Goal: Information Seeking & Learning: Learn about a topic

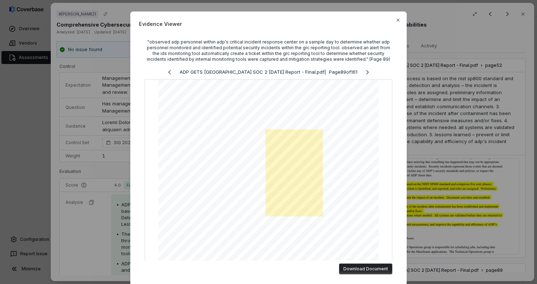
scroll to position [633, 0]
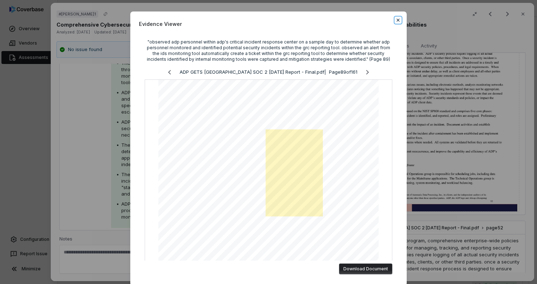
click at [397, 21] on icon "button" at bounding box center [398, 20] width 6 height 6
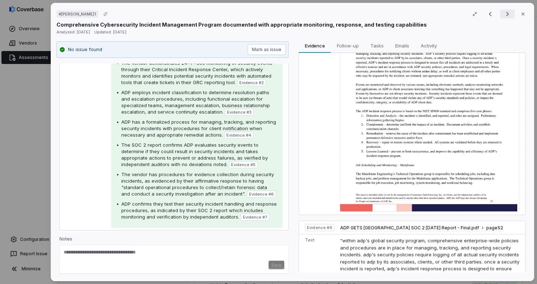
click at [505, 15] on icon "Next result" at bounding box center [507, 14] width 9 height 9
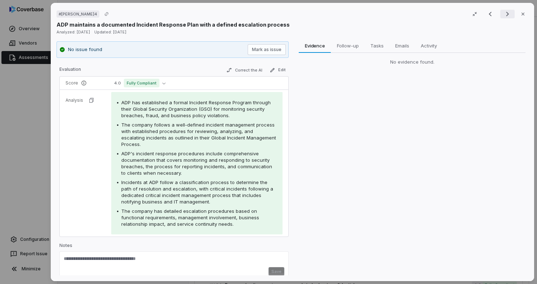
click at [505, 15] on icon "Next result" at bounding box center [507, 14] width 9 height 9
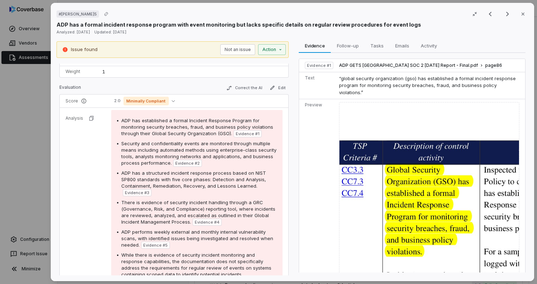
scroll to position [86, 0]
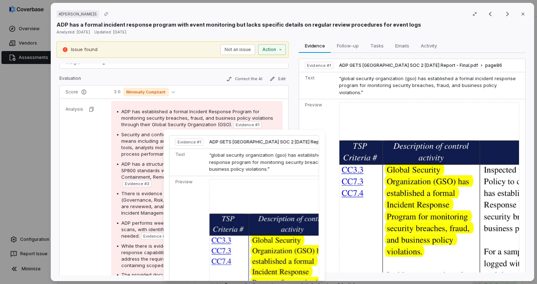
click at [269, 245] on img at bounding box center [290, 277] width 163 height 196
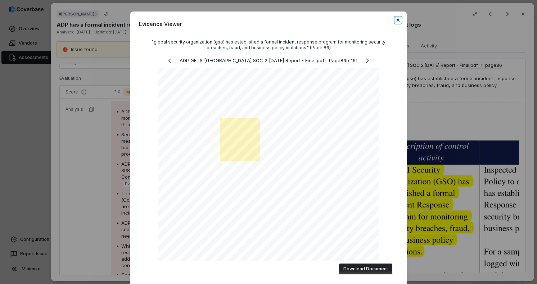
click at [395, 20] on icon "button" at bounding box center [398, 20] width 6 height 6
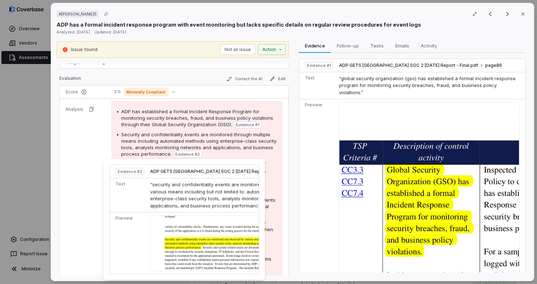
click at [201, 243] on img at bounding box center [231, 243] width 163 height 56
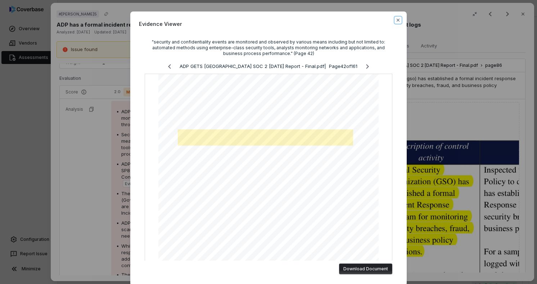
drag, startPoint x: 397, startPoint y: 21, endPoint x: 392, endPoint y: 24, distance: 6.1
click at [397, 21] on icon "button" at bounding box center [398, 20] width 6 height 6
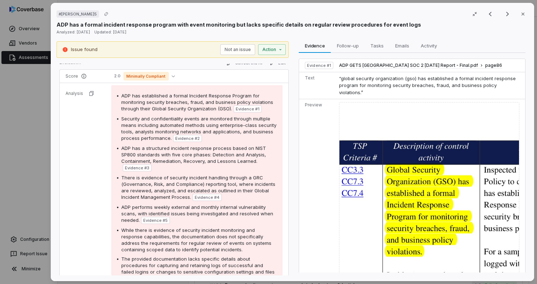
scroll to position [115, 0]
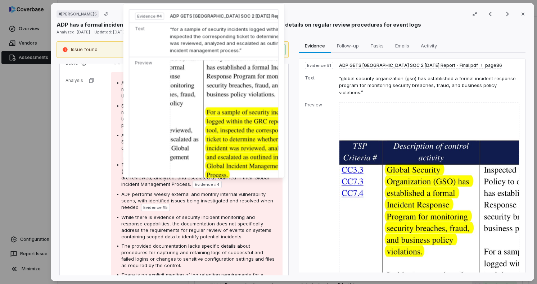
click at [224, 145] on img at bounding box center [251, 143] width 163 height 166
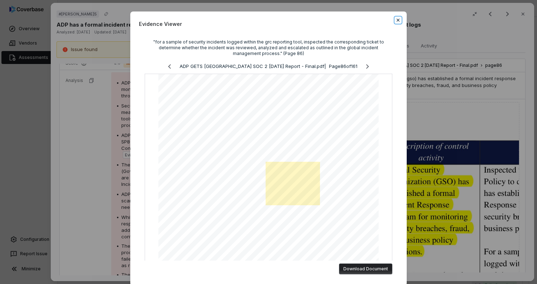
click at [396, 22] on icon "button" at bounding box center [398, 20] width 6 height 6
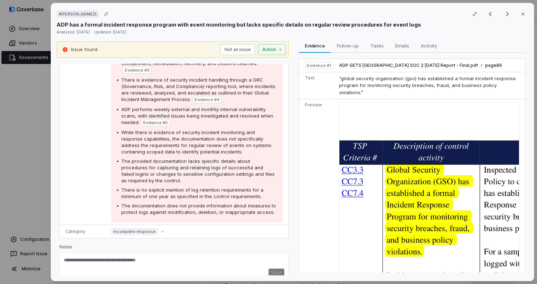
scroll to position [208, 0]
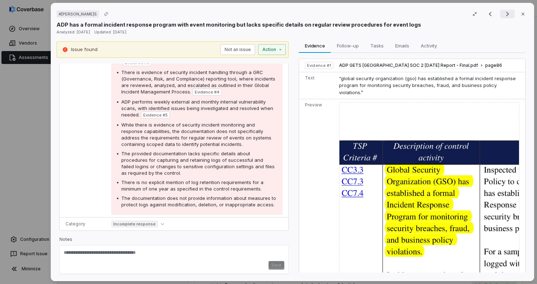
click at [503, 15] on icon "Next result" at bounding box center [507, 14] width 9 height 9
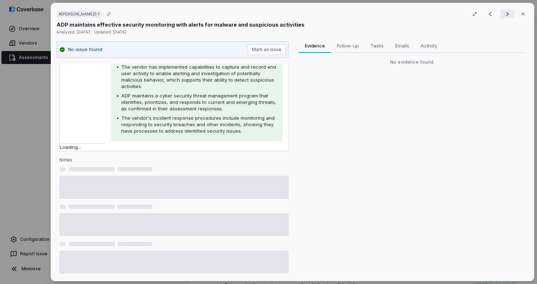
scroll to position [168, 0]
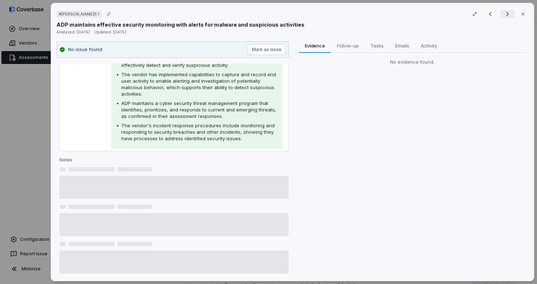
click at [503, 15] on icon "Next result" at bounding box center [507, 14] width 9 height 9
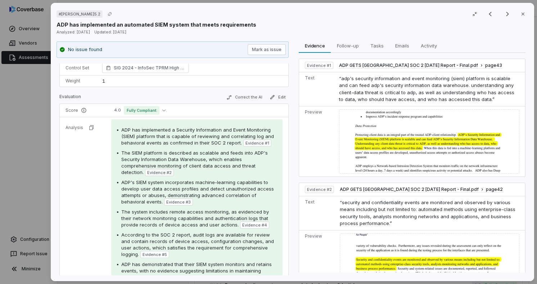
scroll to position [77, 0]
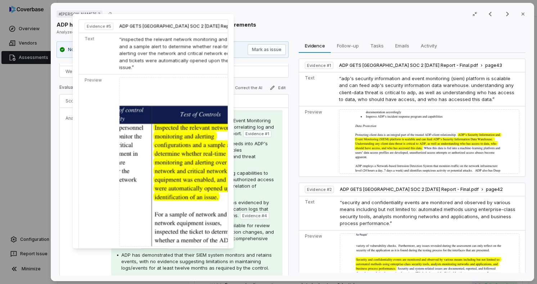
click at [176, 192] on img at bounding box center [201, 161] width 164 height 169
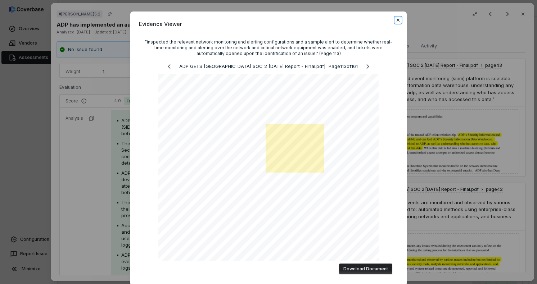
click at [395, 22] on icon "button" at bounding box center [398, 20] width 6 height 6
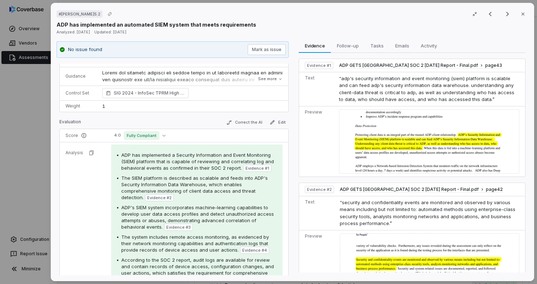
scroll to position [41, 0]
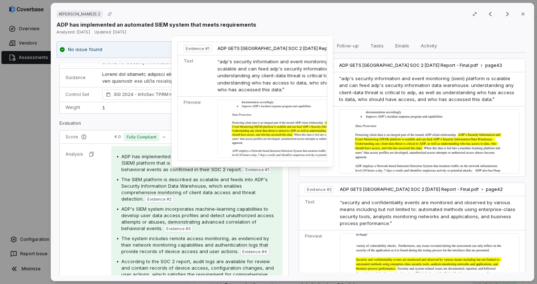
click at [254, 138] on img at bounding box center [298, 129] width 163 height 58
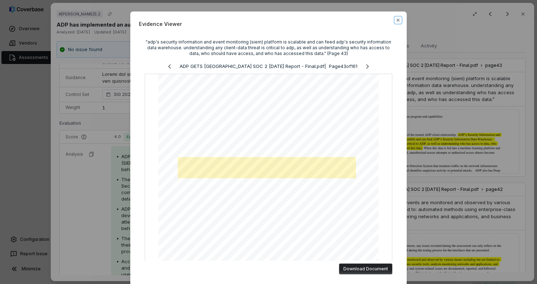
click at [396, 19] on icon "button" at bounding box center [398, 20] width 6 height 6
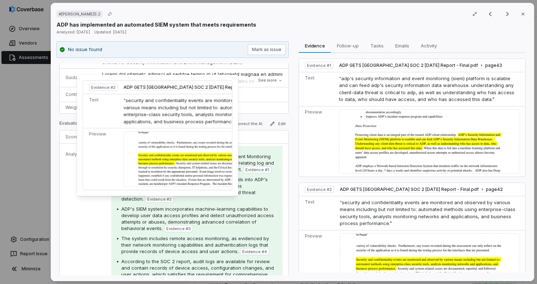
click at [178, 157] on img at bounding box center [204, 159] width 163 height 56
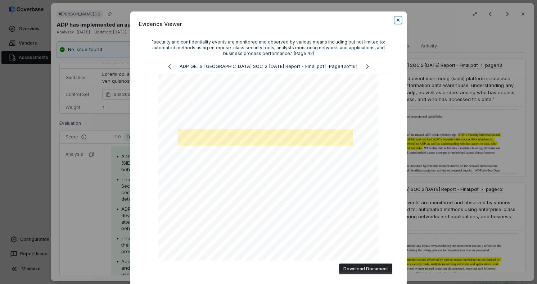
click at [397, 19] on icon "button" at bounding box center [398, 20] width 6 height 6
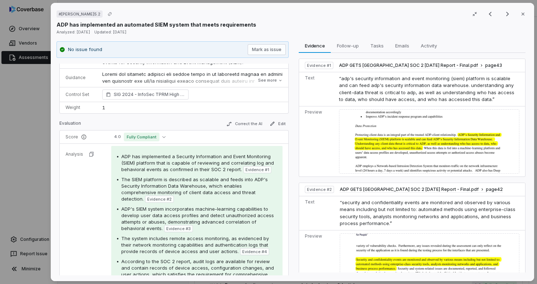
click at [148, 177] on span "The SIEM platform is described as scalable and feeds into ADP's Security Inform…" at bounding box center [194, 189] width 146 height 25
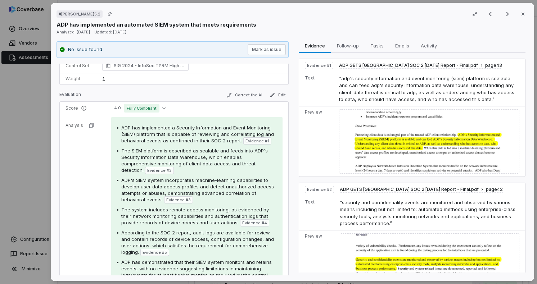
scroll to position [99, 0]
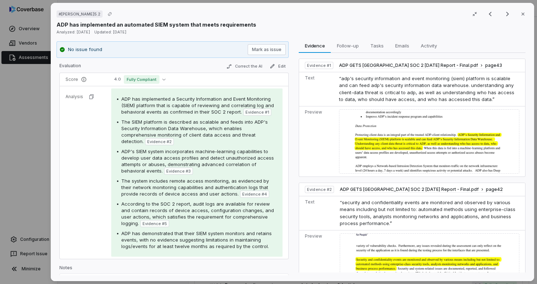
click at [416, 153] on img at bounding box center [429, 141] width 180 height 64
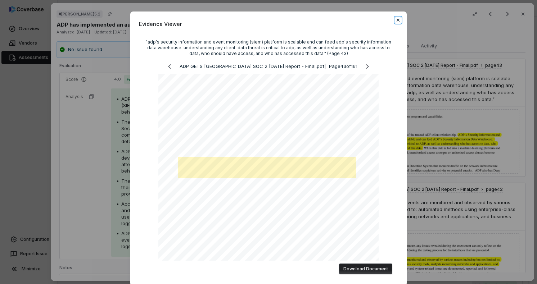
click at [396, 21] on icon "button" at bounding box center [398, 20] width 6 height 6
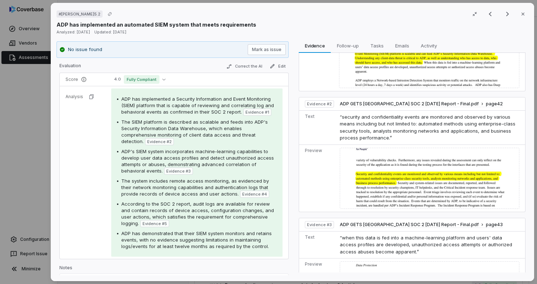
scroll to position [86, 0]
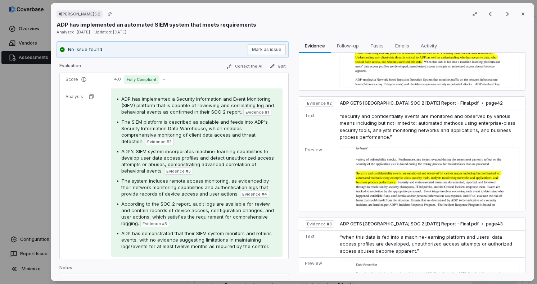
click at [402, 190] on img at bounding box center [429, 177] width 179 height 61
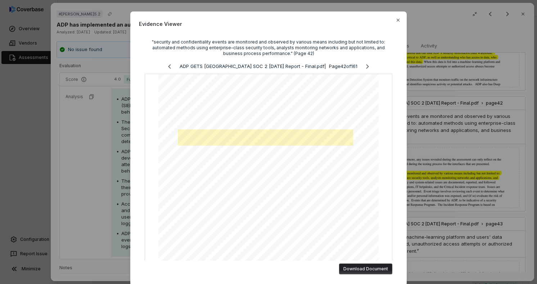
click at [397, 23] on div "Evidence Viewer "security and confidentiality events are monitored and observed…" at bounding box center [268, 149] width 276 height 274
click at [396, 21] on icon "button" at bounding box center [397, 20] width 3 height 3
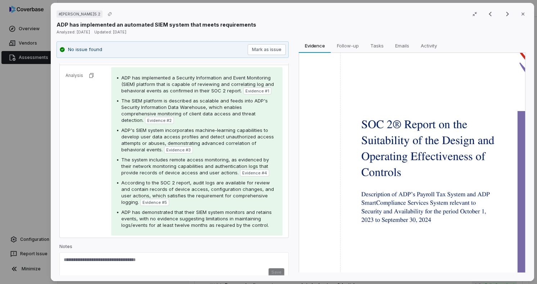
scroll to position [128, 0]
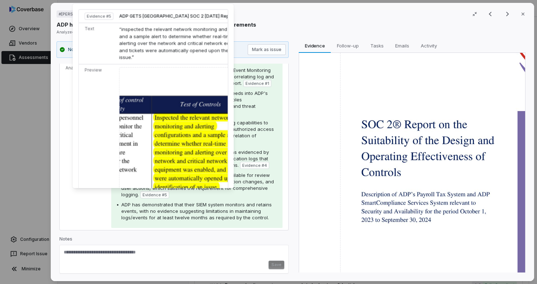
click at [168, 161] on img at bounding box center [201, 151] width 164 height 169
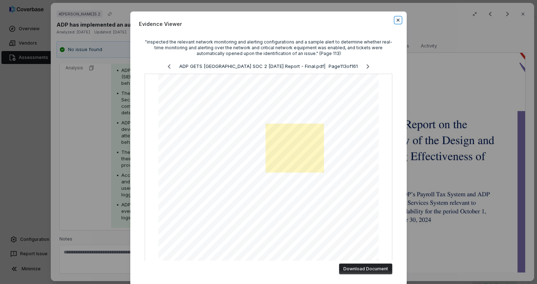
click at [395, 21] on icon "button" at bounding box center [398, 20] width 6 height 6
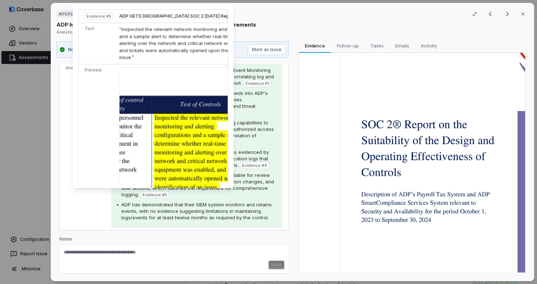
click at [163, 158] on img at bounding box center [201, 151] width 164 height 169
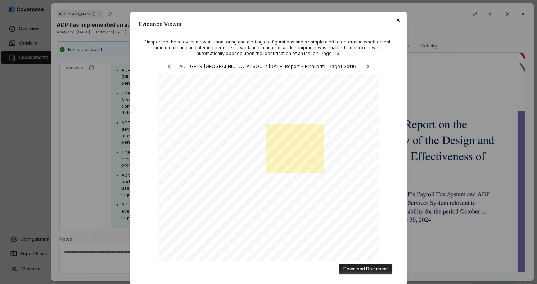
click at [393, 17] on div "Evidence Viewer "inspected the relevant network monitoring and alerting configu…" at bounding box center [268, 149] width 276 height 274
click at [397, 19] on icon "button" at bounding box center [398, 20] width 6 height 6
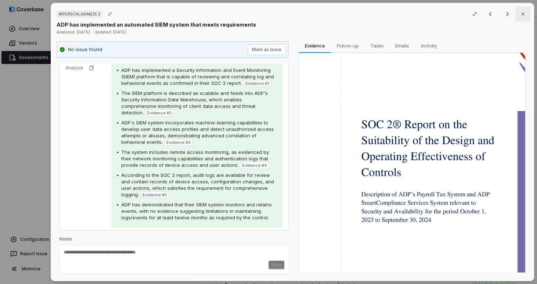
click at [521, 14] on icon "button" at bounding box center [522, 14] width 3 height 3
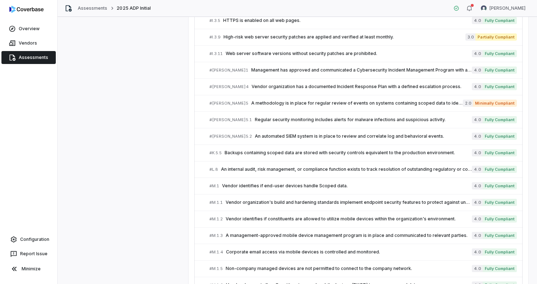
scroll to position [1450, 0]
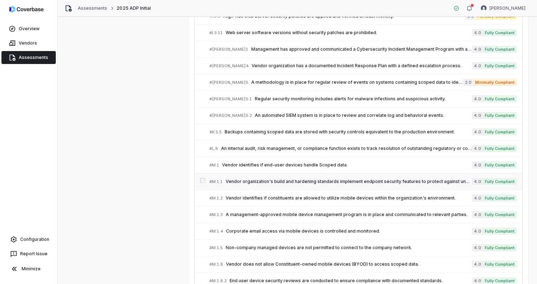
click at [246, 179] on span "Vendor organization's build and hardening standards implement endpoint security…" at bounding box center [349, 182] width 246 height 6
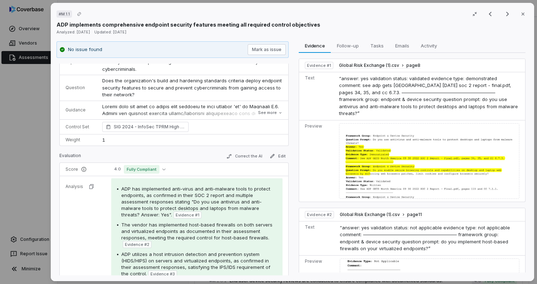
scroll to position [86, 0]
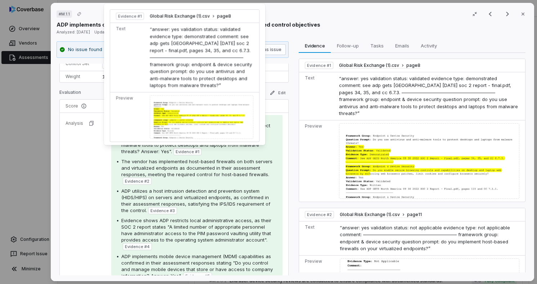
click at [190, 124] on div at bounding box center [202, 117] width 104 height 44
click at [174, 115] on div at bounding box center [202, 117] width 104 height 44
click at [176, 119] on div at bounding box center [202, 117] width 104 height 44
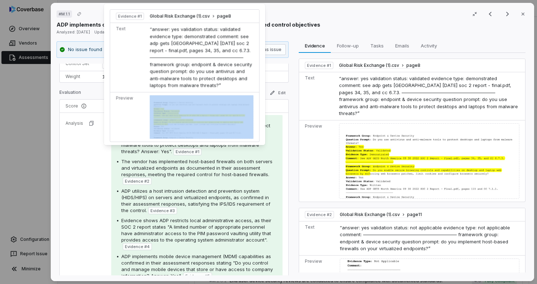
click at [396, 170] on div at bounding box center [429, 161] width 180 height 76
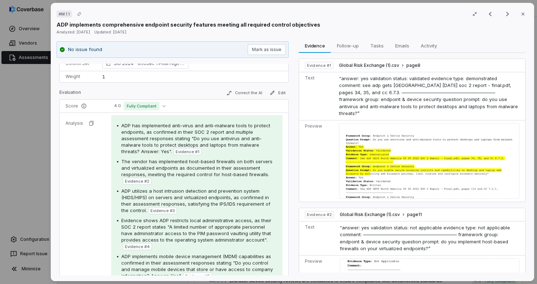
click at [390, 165] on div at bounding box center [429, 161] width 180 height 76
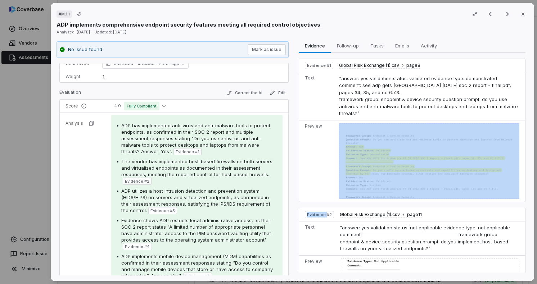
click at [390, 165] on div at bounding box center [429, 161] width 180 height 76
click at [419, 140] on div at bounding box center [429, 161] width 180 height 76
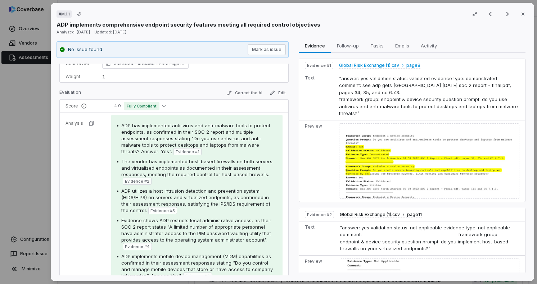
click at [381, 66] on span "Global Risk Exchange (1).csv" at bounding box center [369, 66] width 60 height 6
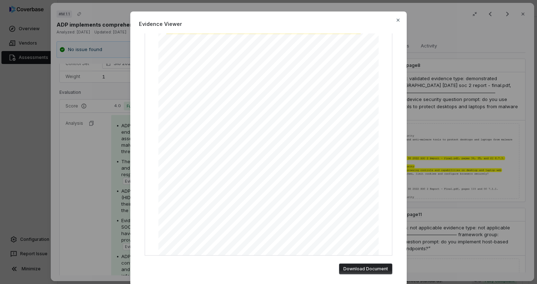
scroll to position [109, 0]
drag, startPoint x: 397, startPoint y: 19, endPoint x: 392, endPoint y: 28, distance: 11.0
click at [397, 19] on icon "button" at bounding box center [397, 20] width 3 height 3
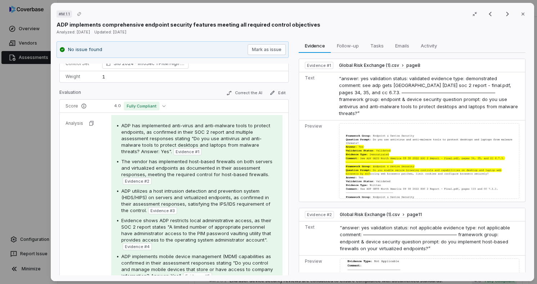
click at [149, 145] on span "ADP has implemented anti-virus and anti-malware tools to protect endpoints, as …" at bounding box center [195, 139] width 149 height 32
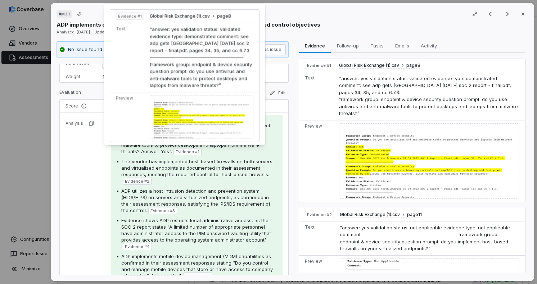
click at [186, 120] on div at bounding box center [202, 117] width 104 height 44
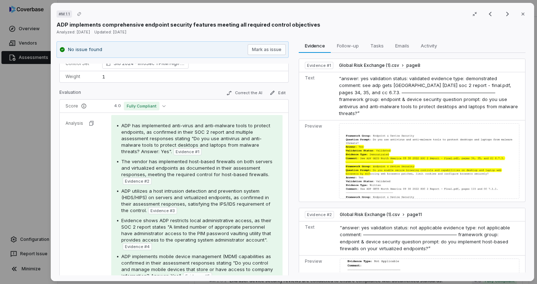
click at [206, 168] on span "The vendor has implemented host-based firewalls on both servers and virtualized…" at bounding box center [196, 168] width 151 height 19
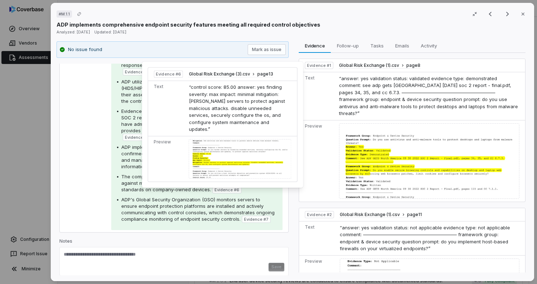
scroll to position [197, 0]
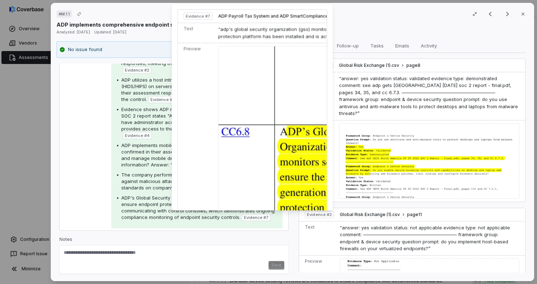
click at [286, 165] on img at bounding box center [334, 193] width 232 height 294
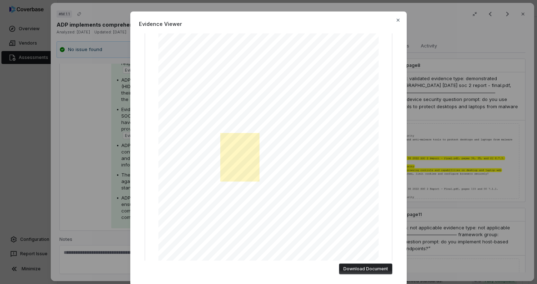
scroll to position [86, 0]
click at [396, 22] on icon "button" at bounding box center [398, 20] width 6 height 6
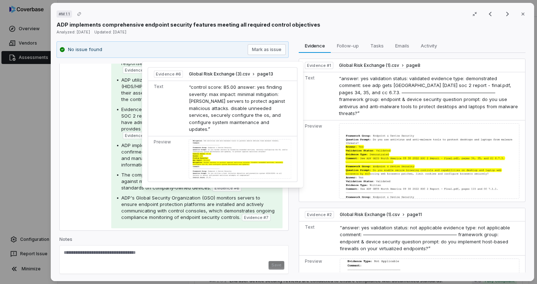
click at [220, 151] on div at bounding box center [240, 159] width 103 height 40
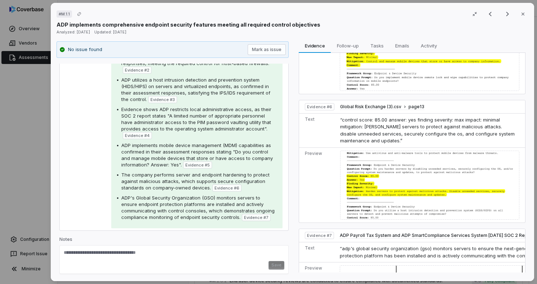
scroll to position [863, 0]
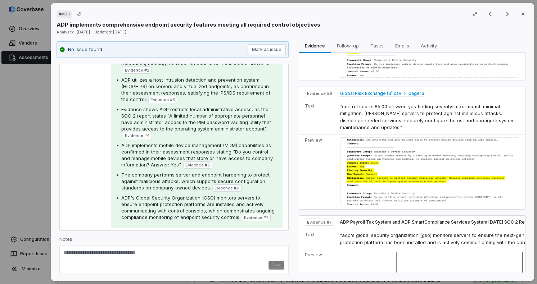
click at [364, 91] on span "Global Risk Exchange (3).csv" at bounding box center [370, 94] width 61 height 6
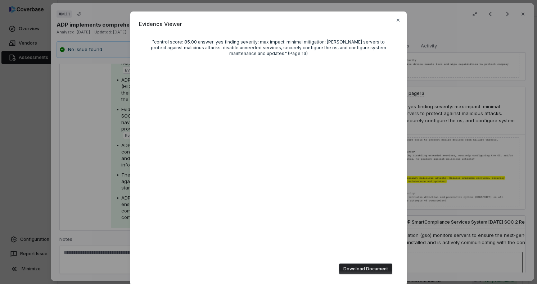
click at [294, 121] on div at bounding box center [268, 175] width 247 height 227
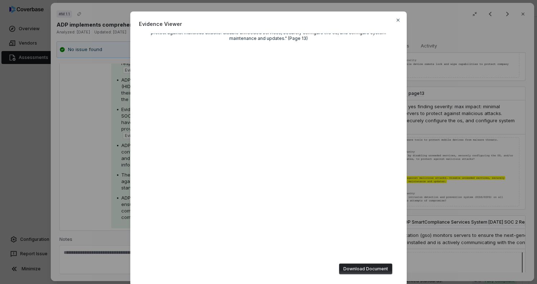
scroll to position [0, 0]
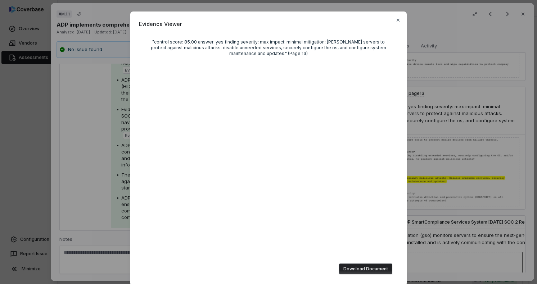
click at [282, 73] on div at bounding box center [268, 175] width 247 height 227
click at [277, 51] on div ""control score: 85.00 answer: yes finding severity: max impact: minimal mitigat…" at bounding box center [268, 47] width 247 height 17
drag, startPoint x: 277, startPoint y: 50, endPoint x: 294, endPoint y: 54, distance: 16.5
click at [294, 54] on div ""control score: 85.00 answer: yes finding severity: max impact: minimal mitigat…" at bounding box center [268, 47] width 247 height 17
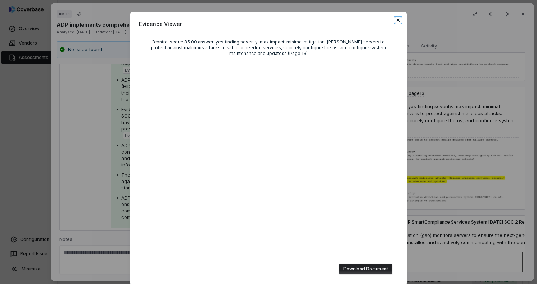
click at [395, 22] on icon "button" at bounding box center [398, 20] width 6 height 6
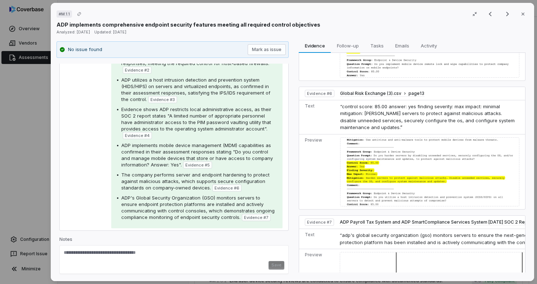
click at [403, 137] on div at bounding box center [429, 171] width 179 height 69
click at [384, 91] on span "Global Risk Exchange (3).csv" at bounding box center [370, 94] width 61 height 6
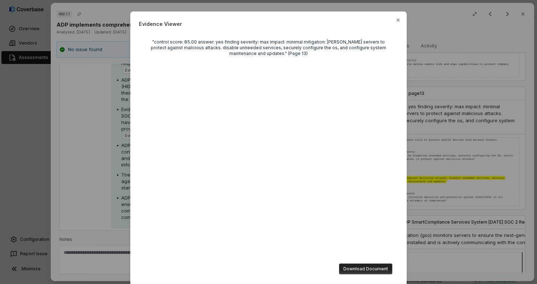
click at [293, 44] on div ""control score: 85.00 answer: yes finding severity: max impact: minimal mitigat…" at bounding box center [268, 47] width 247 height 17
click at [395, 19] on icon "button" at bounding box center [398, 20] width 6 height 6
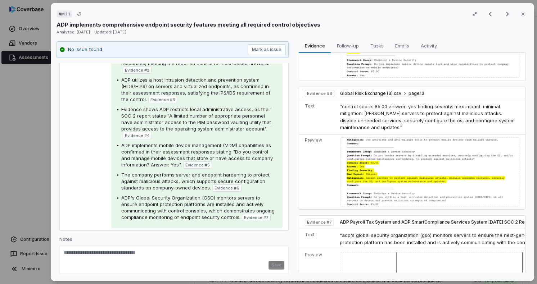
drag, startPoint x: 344, startPoint y: 135, endPoint x: 373, endPoint y: 144, distance: 29.7
click at [370, 143] on div at bounding box center [429, 171] width 179 height 69
click at [373, 144] on div at bounding box center [429, 171] width 179 height 69
click at [364, 186] on div at bounding box center [429, 171] width 179 height 69
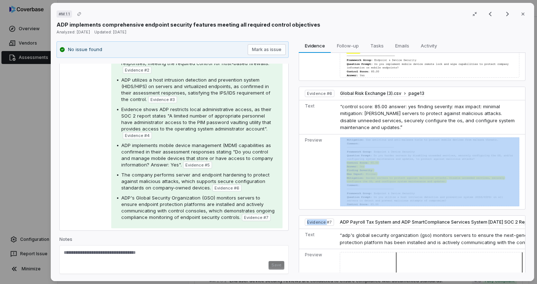
click at [365, 186] on div at bounding box center [429, 171] width 179 height 69
click at [364, 91] on span "Global Risk Exchange (3).csv" at bounding box center [370, 94] width 61 height 6
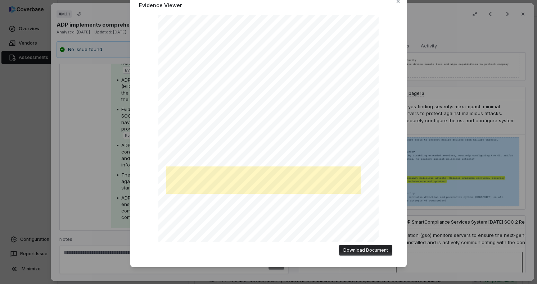
scroll to position [58, 0]
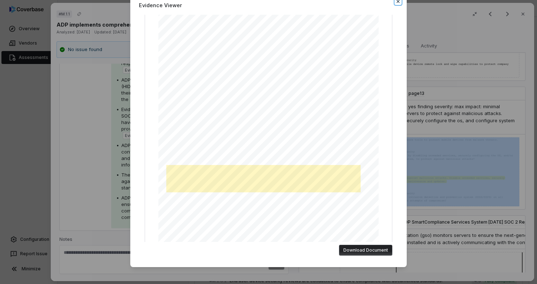
drag, startPoint x: 394, startPoint y: 2, endPoint x: 347, endPoint y: 80, distance: 91.1
click at [395, 2] on icon "button" at bounding box center [398, 2] width 6 height 6
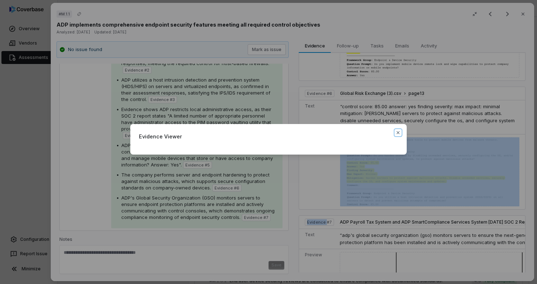
scroll to position [0, 0]
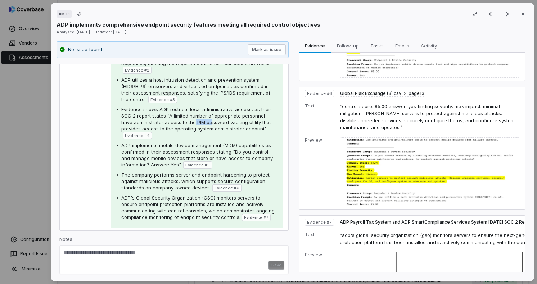
drag, startPoint x: 193, startPoint y: 121, endPoint x: 210, endPoint y: 121, distance: 17.3
click at [210, 121] on span "Evidence shows ADP restricts local administrative access, as their SOC 2 report…" at bounding box center [196, 118] width 150 height 25
drag, startPoint x: 210, startPoint y: 121, endPoint x: 213, endPoint y: 127, distance: 6.3
click at [212, 127] on span "Evidence shows ADP restricts local administrative access, as their SOC 2 report…" at bounding box center [196, 118] width 150 height 25
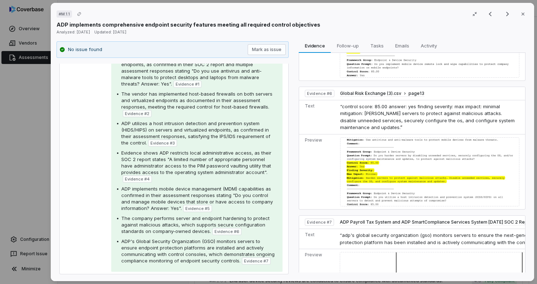
scroll to position [140, 0]
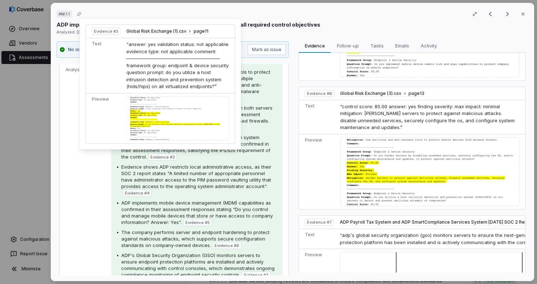
click at [164, 118] on div at bounding box center [177, 118] width 103 height 45
click at [154, 105] on div at bounding box center [177, 118] width 103 height 45
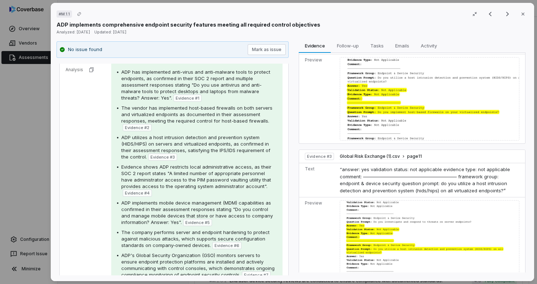
scroll to position [173, 0]
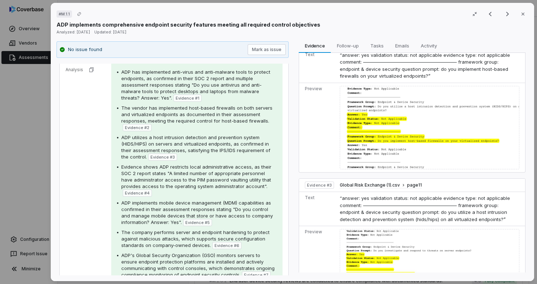
click at [374, 241] on div at bounding box center [429, 267] width 179 height 77
click at [373, 182] on span "Global Risk Exchange (1).csv" at bounding box center [370, 185] width 60 height 6
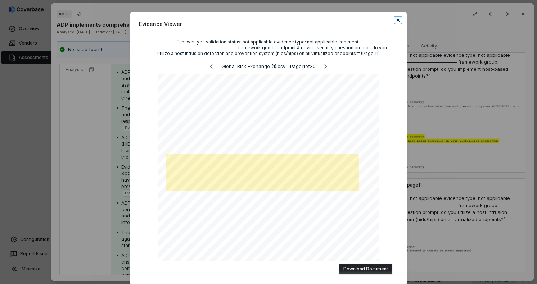
click at [396, 22] on icon "button" at bounding box center [398, 20] width 6 height 6
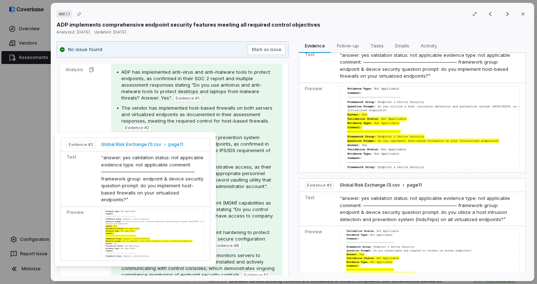
click at [137, 146] on span "Global Risk Exchange (1).csv" at bounding box center [131, 145] width 60 height 6
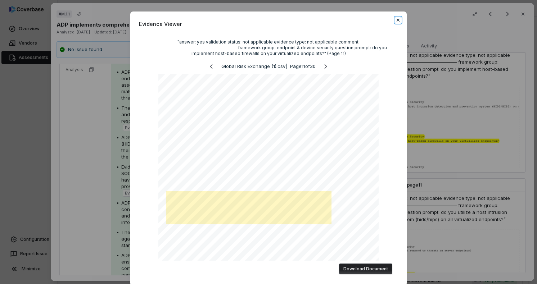
click at [396, 21] on icon "button" at bounding box center [398, 20] width 6 height 6
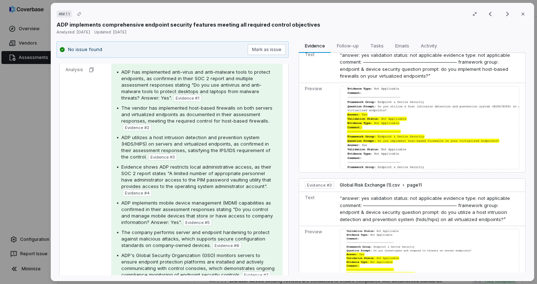
scroll to position [197, 0]
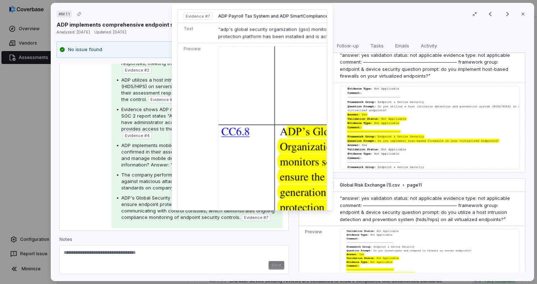
click at [302, 159] on img at bounding box center [334, 193] width 232 height 294
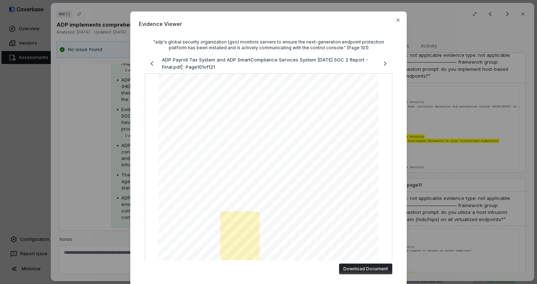
click at [484, 171] on div "Evidence Viewer "adp's global security organization (gso) monitors servers to e…" at bounding box center [268, 151] width 537 height 303
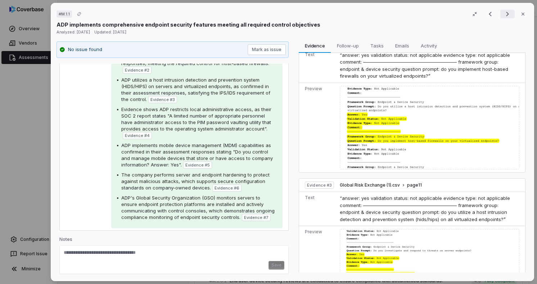
click at [506, 15] on icon "Next result" at bounding box center [507, 14] width 9 height 9
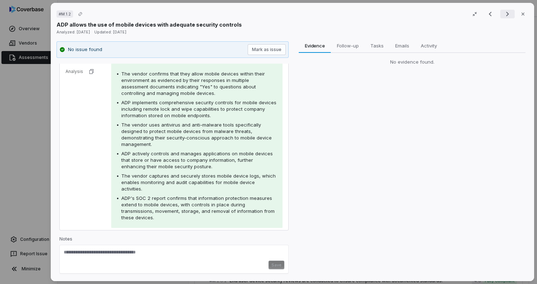
scroll to position [128, 0]
